Goal: Transaction & Acquisition: Purchase product/service

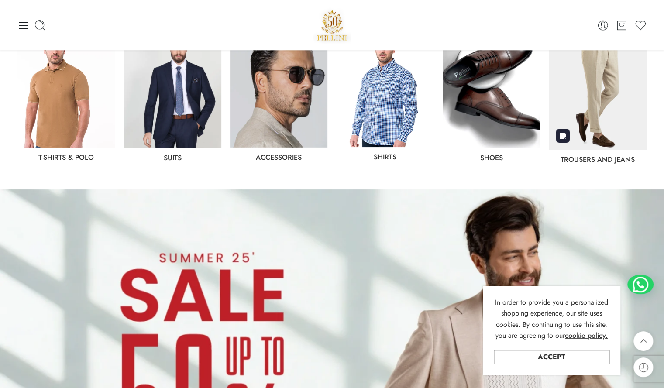
click at [580, 115] on img at bounding box center [597, 89] width 97 height 122
